Goal: Task Accomplishment & Management: Complete application form

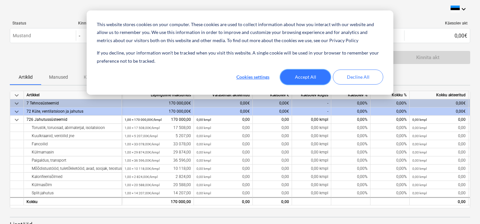
click at [316, 79] on button "Accept All" at bounding box center [305, 77] width 50 height 15
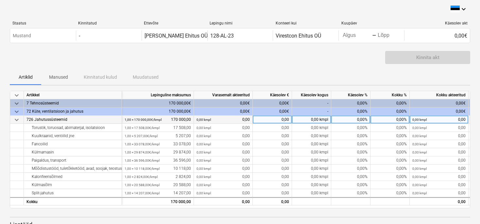
click at [283, 120] on div "0,00" at bounding box center [272, 120] width 39 height 8
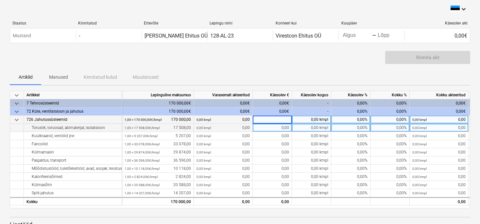
click at [282, 125] on div "0,00" at bounding box center [272, 128] width 39 height 8
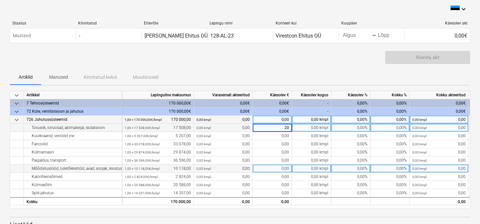
type input "200"
click at [262, 170] on div "0,00" at bounding box center [272, 169] width 39 height 8
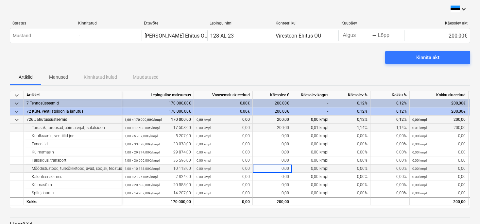
click at [268, 169] on div "0,00" at bounding box center [272, 169] width 39 height 8
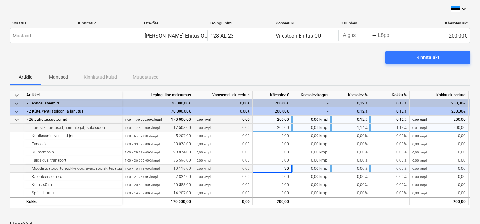
type input "300"
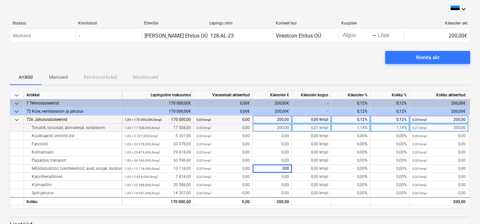
click at [333, 48] on div "Staatus Kinnitatud Ettevõte Lepingu nimi Konteeri kui Kuupäev Käesolev akt Must…" at bounding box center [240, 33] width 460 height 35
click at [422, 61] on div "Kinnita akt" at bounding box center [427, 57] width 23 height 9
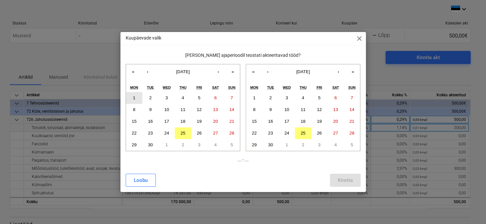
click at [135, 98] on button "1" at bounding box center [134, 98] width 16 height 12
click at [269, 145] on abbr "30" at bounding box center [270, 145] width 5 height 5
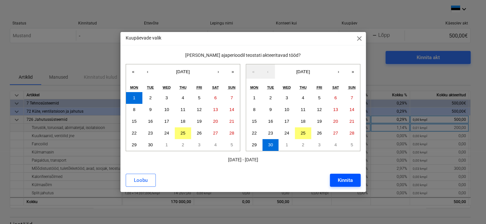
click at [338, 178] on div "Kinnita" at bounding box center [344, 180] width 15 height 9
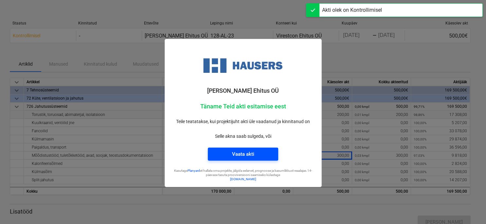
click at [256, 159] on button "Vaata akti" at bounding box center [243, 154] width 70 height 13
